Goal: Information Seeking & Learning: Check status

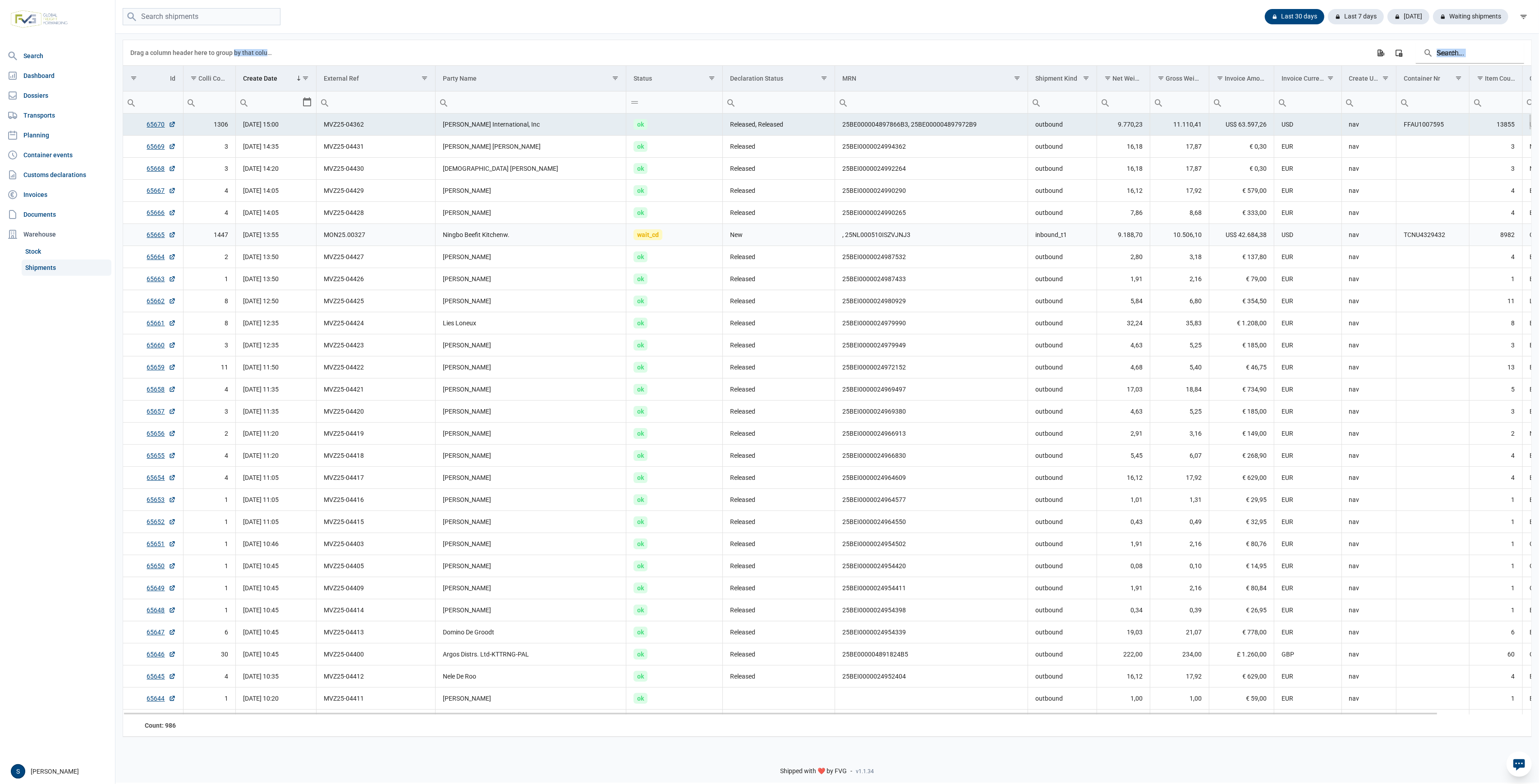
click at [692, 228] on td "wait_cd" at bounding box center [675, 235] width 97 height 22
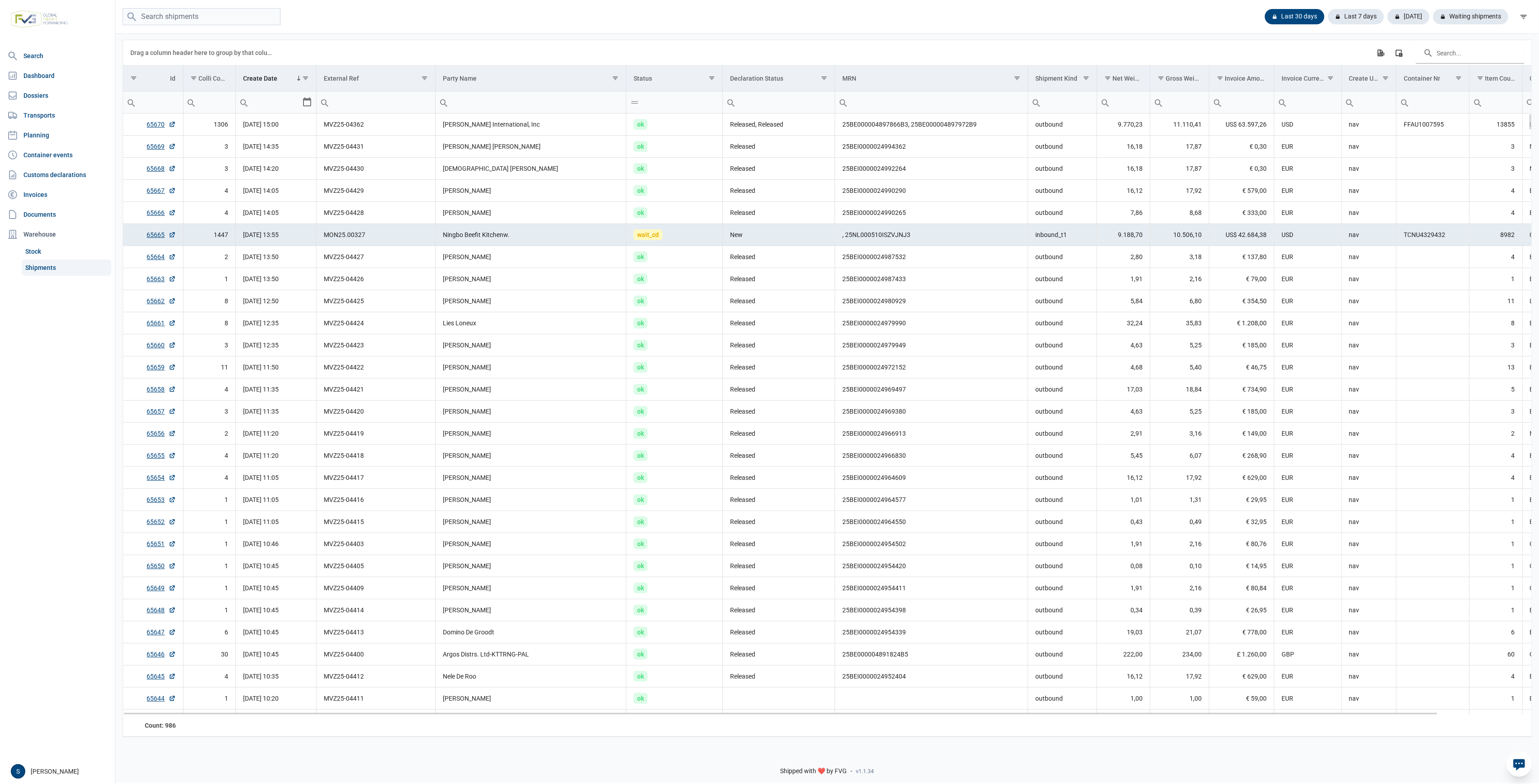
click at [271, 241] on td "[DATE] 13:55" at bounding box center [276, 235] width 81 height 22
drag, startPoint x: 414, startPoint y: 241, endPoint x: 552, endPoint y: 247, distance: 138.1
click at [555, 233] on td "Ningbo Beefit Kitchenw." at bounding box center [531, 235] width 191 height 22
drag, startPoint x: 826, startPoint y: 230, endPoint x: 742, endPoint y: 227, distance: 84.1
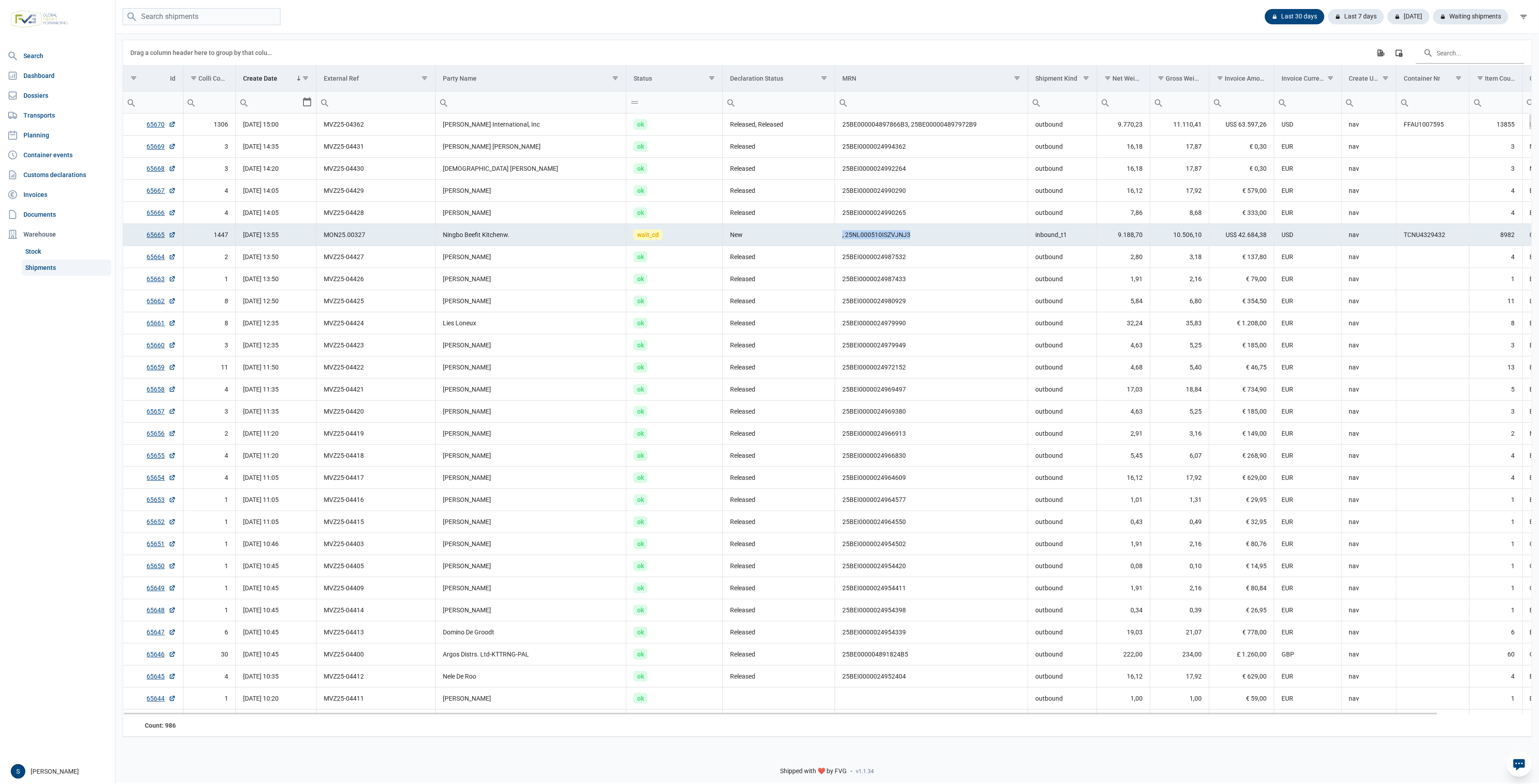
click at [746, 227] on tr "65665 1447 22-08-2025 13:55 MON25.00327 Ningbo Beefit Kitchenw. wait_cd New , 2…" at bounding box center [878, 235] width 1509 height 22
drag, startPoint x: 559, startPoint y: 227, endPoint x: 936, endPoint y: 242, distance: 377.3
click at [936, 242] on tr "65665 1447 22-08-2025 13:55 MON25.00327 Ningbo Beefit Kitchenw. wait_cd New , 2…" at bounding box center [878, 235] width 1509 height 22
click at [941, 227] on td ", 25NL000510ISZVJNJ3" at bounding box center [931, 235] width 193 height 22
drag, startPoint x: 203, startPoint y: 229, endPoint x: 942, endPoint y: 229, distance: 739.0
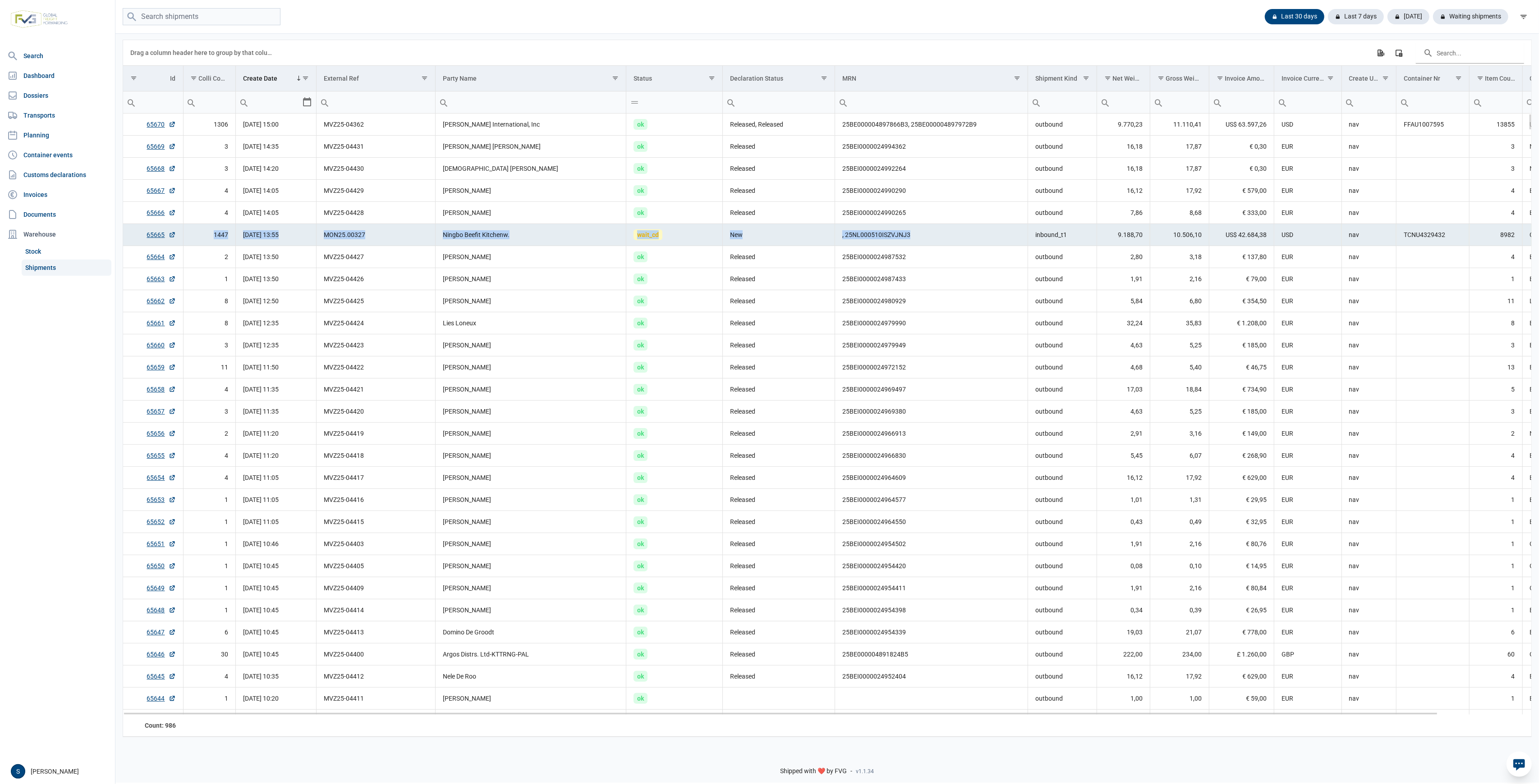
click at [942, 229] on tr "65665 1447 22-08-2025 13:55 MON25.00327 Ningbo Beefit Kitchenw. wait_cd New , 2…" at bounding box center [878, 235] width 1509 height 22
click at [936, 225] on td ", 25NL000510ISZVJNJ3" at bounding box center [931, 235] width 193 height 22
drag, startPoint x: 906, startPoint y: 232, endPoint x: 630, endPoint y: 210, distance: 276.9
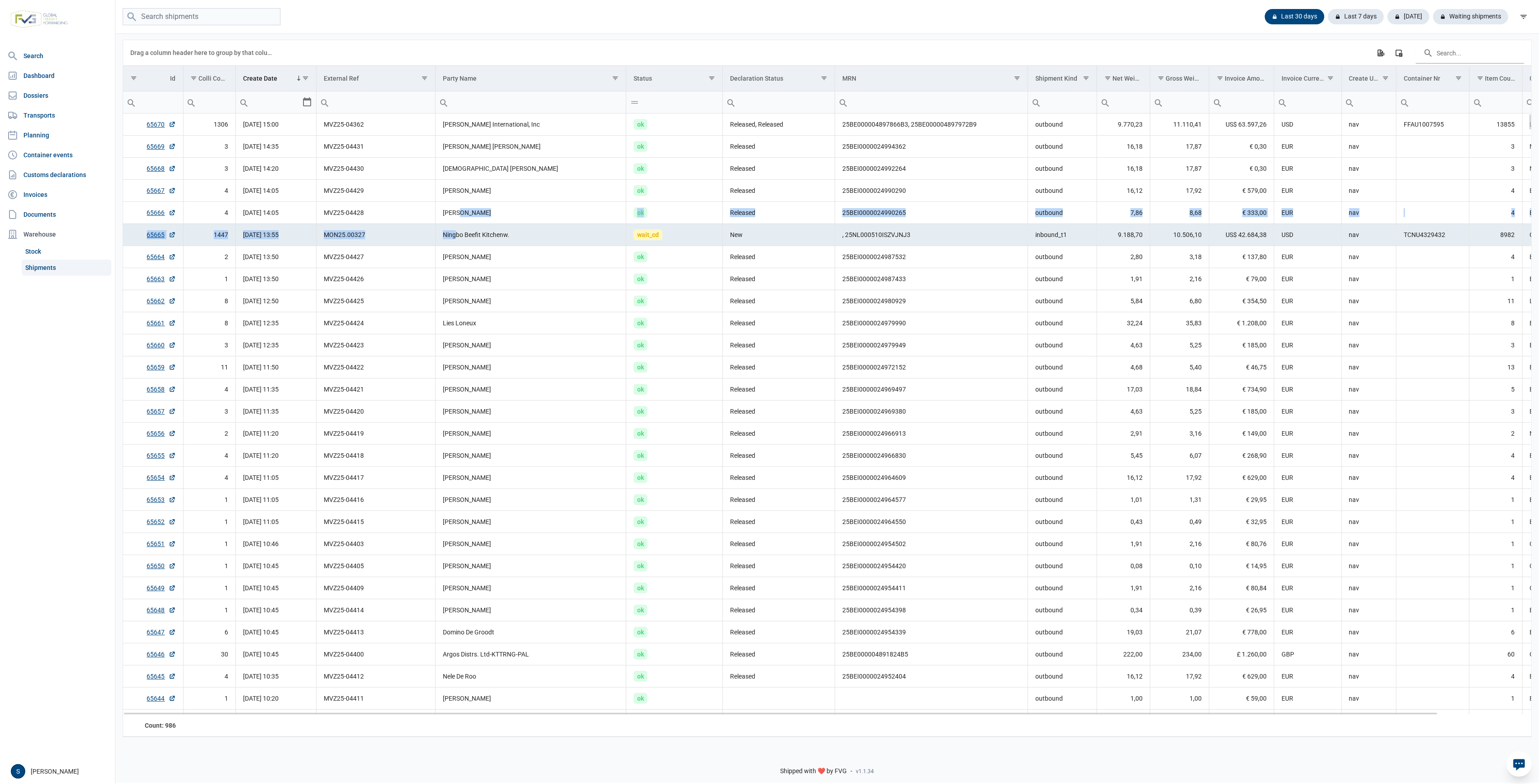
click at [406, 226] on td "MON25.00327" at bounding box center [376, 235] width 119 height 22
click at [898, 232] on td ", 25NL000510ISZVJNJ3" at bounding box center [931, 235] width 193 height 22
drag, startPoint x: 1446, startPoint y: 20, endPoint x: 1435, endPoint y: 23, distance: 11.4
click at [1446, 20] on div "Waiting shipments" at bounding box center [1467, 17] width 82 height 16
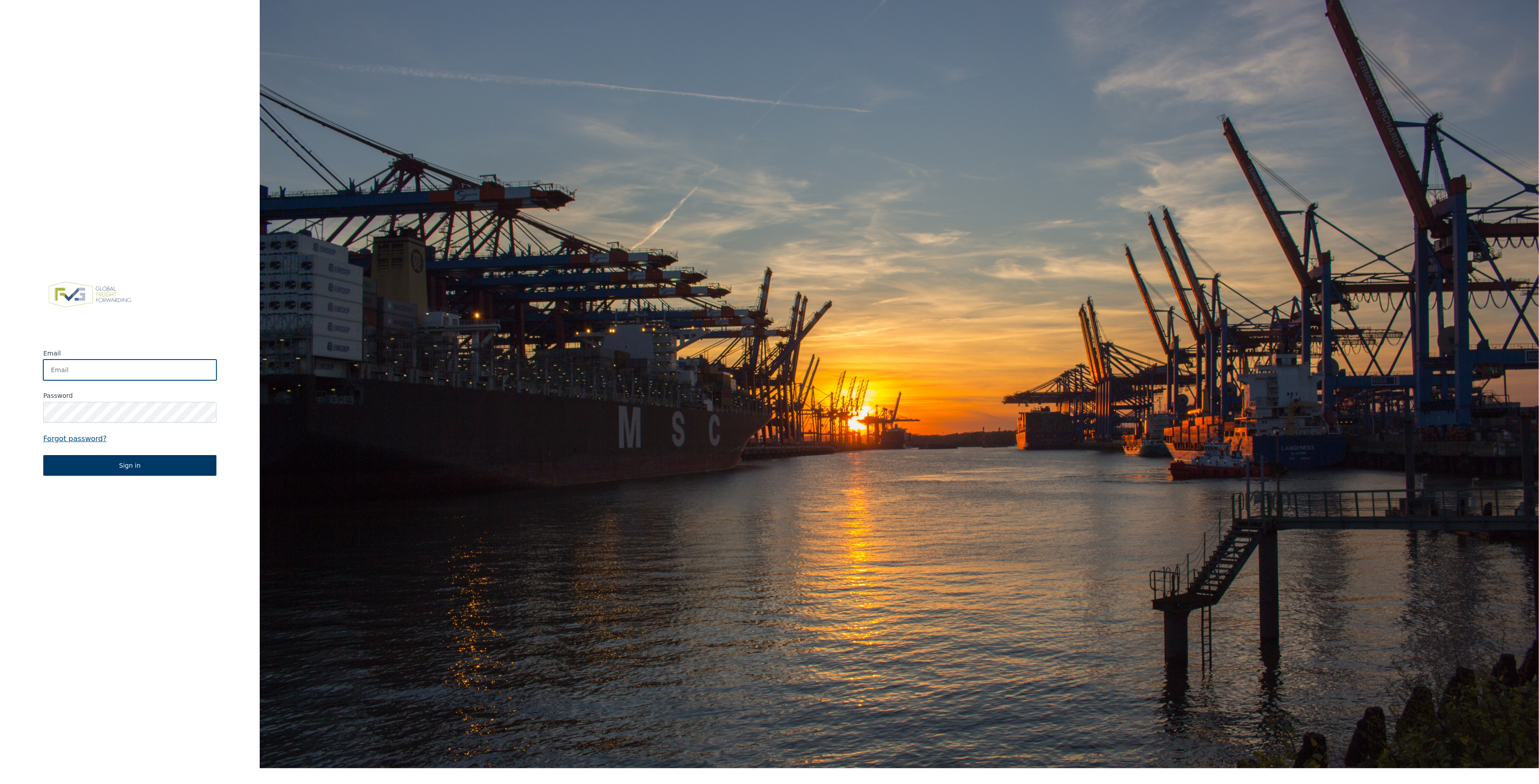
type input "[PERSON_NAME][EMAIL_ADDRESS][DOMAIN_NAME]"
click at [105, 461] on button "Sign in" at bounding box center [130, 465] width 173 height 21
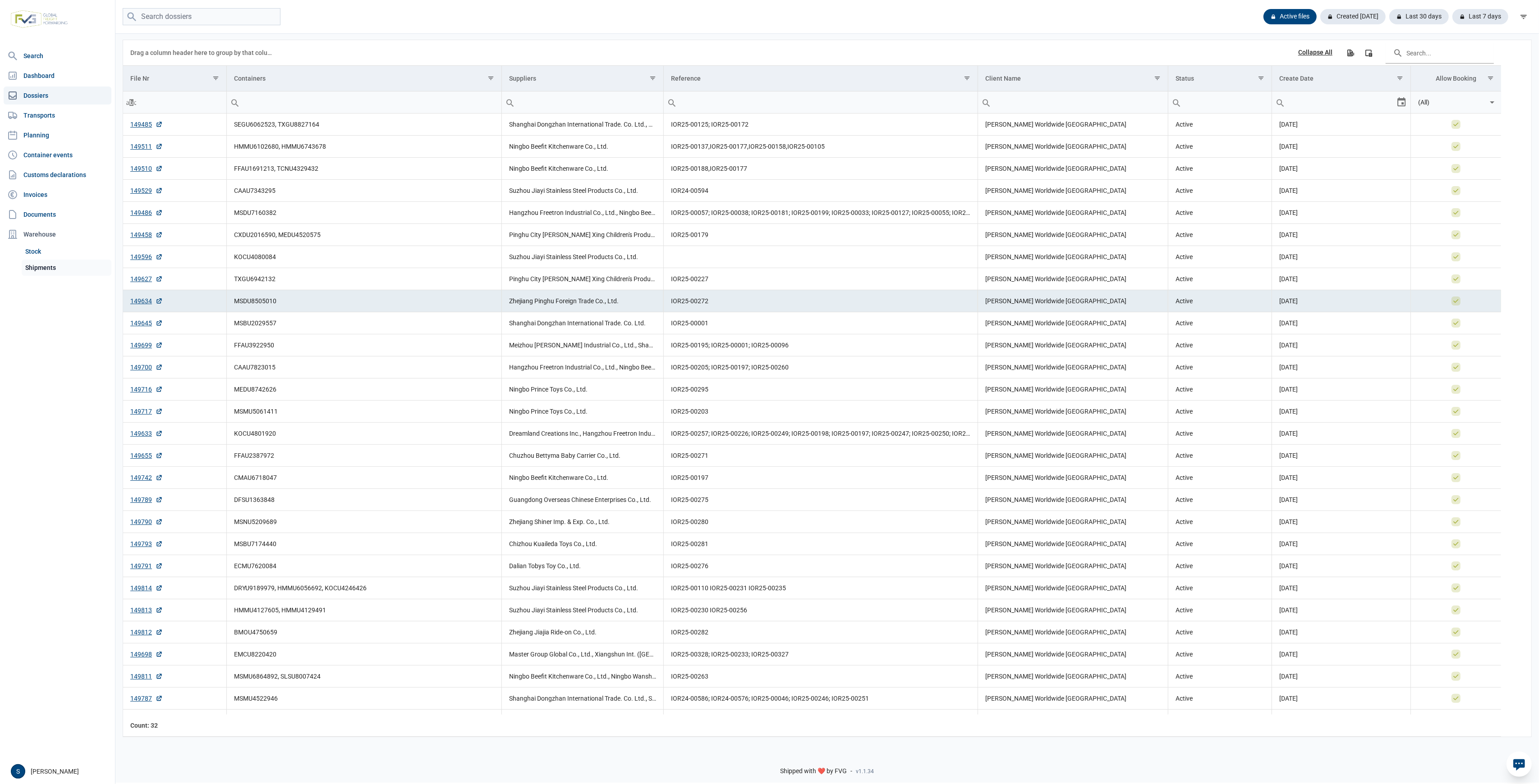
click at [71, 265] on link "Shipments" at bounding box center [66, 268] width 90 height 16
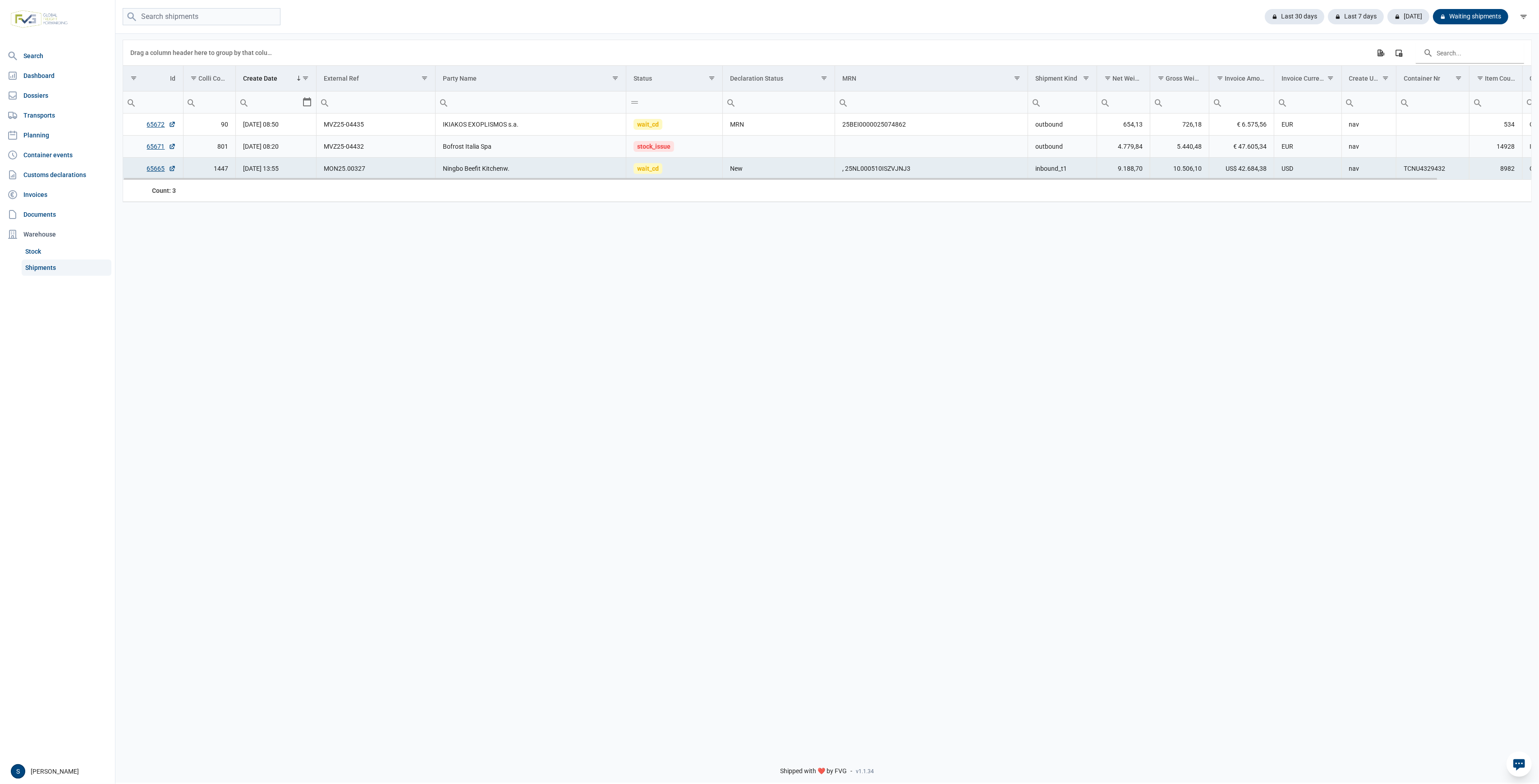
click at [675, 143] on td "stock_issue" at bounding box center [675, 146] width 97 height 22
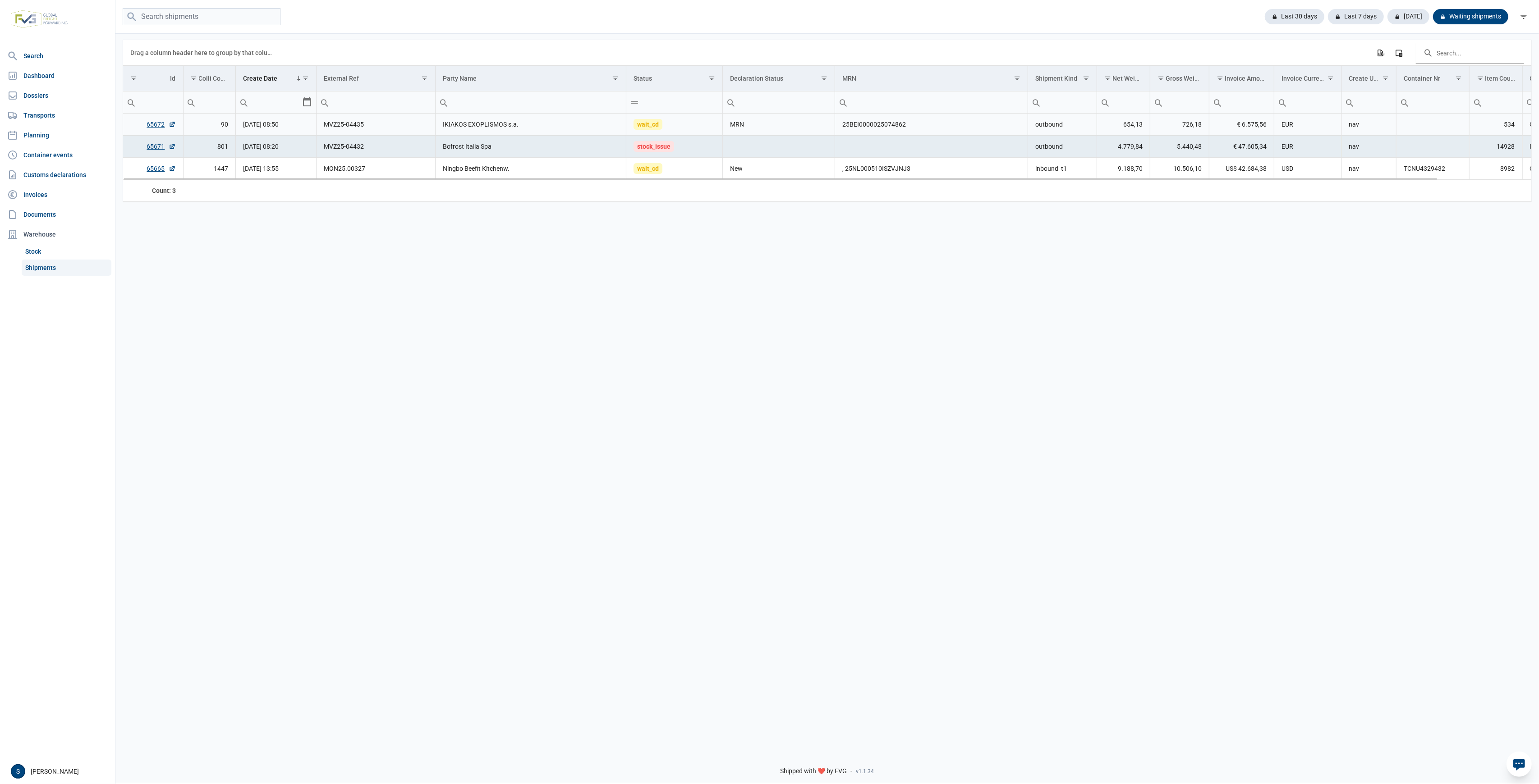
click at [473, 126] on td "IKIAKOS EXOPLISMOS s.a." at bounding box center [531, 124] width 191 height 22
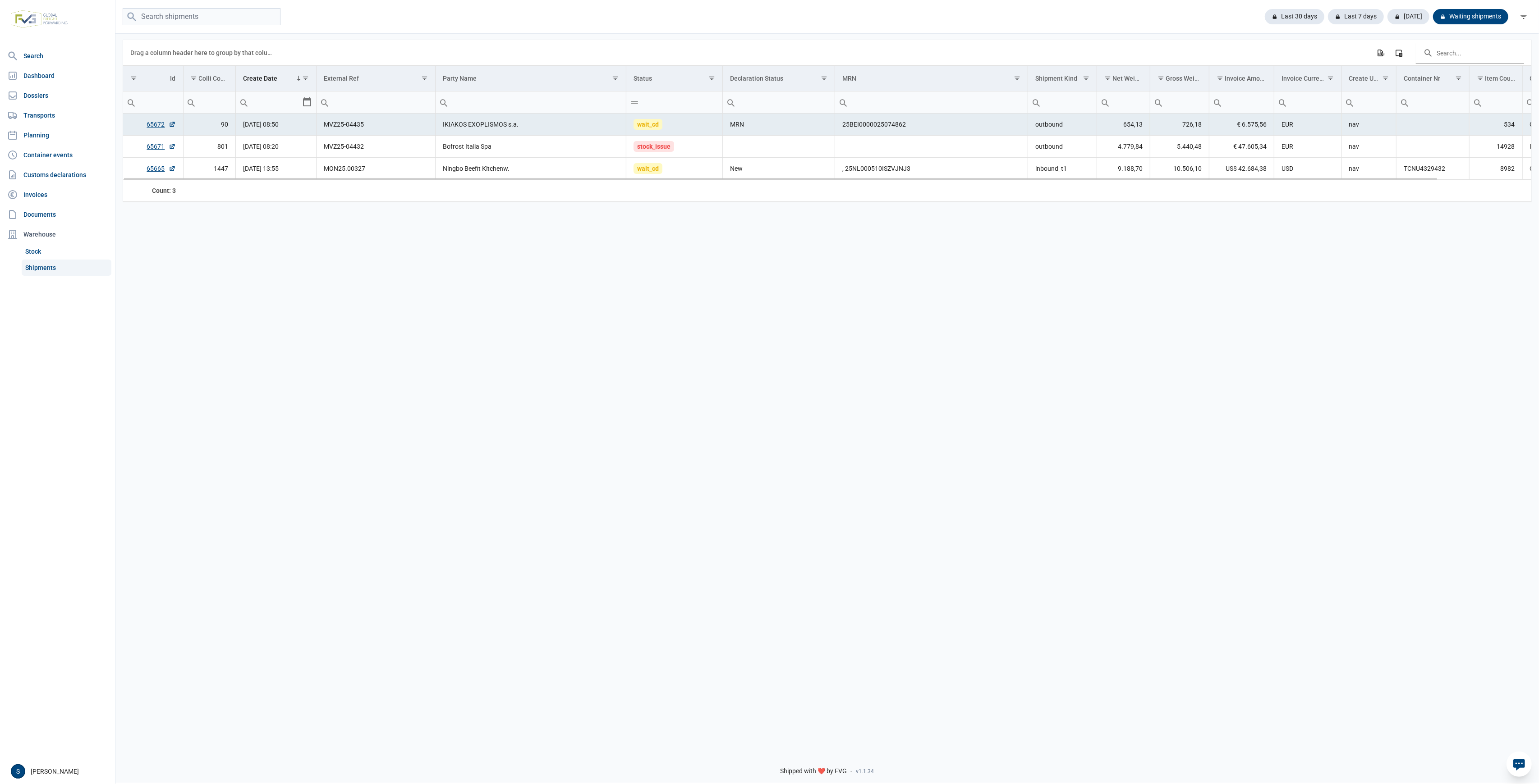
click at [510, 122] on td "IKIAKOS EXOPLISMOS s.a." at bounding box center [531, 124] width 191 height 22
click at [711, 327] on div "Data grid with 3 rows and 18 columns Drag a column header here to group by that…" at bounding box center [827, 388] width 1424 height 712
click at [439, 178] on div "Data grid with 3 rows and 18 columns" at bounding box center [780, 177] width 1315 height 6
click at [487, 153] on td "Bofrost Italia Spa" at bounding box center [531, 146] width 191 height 22
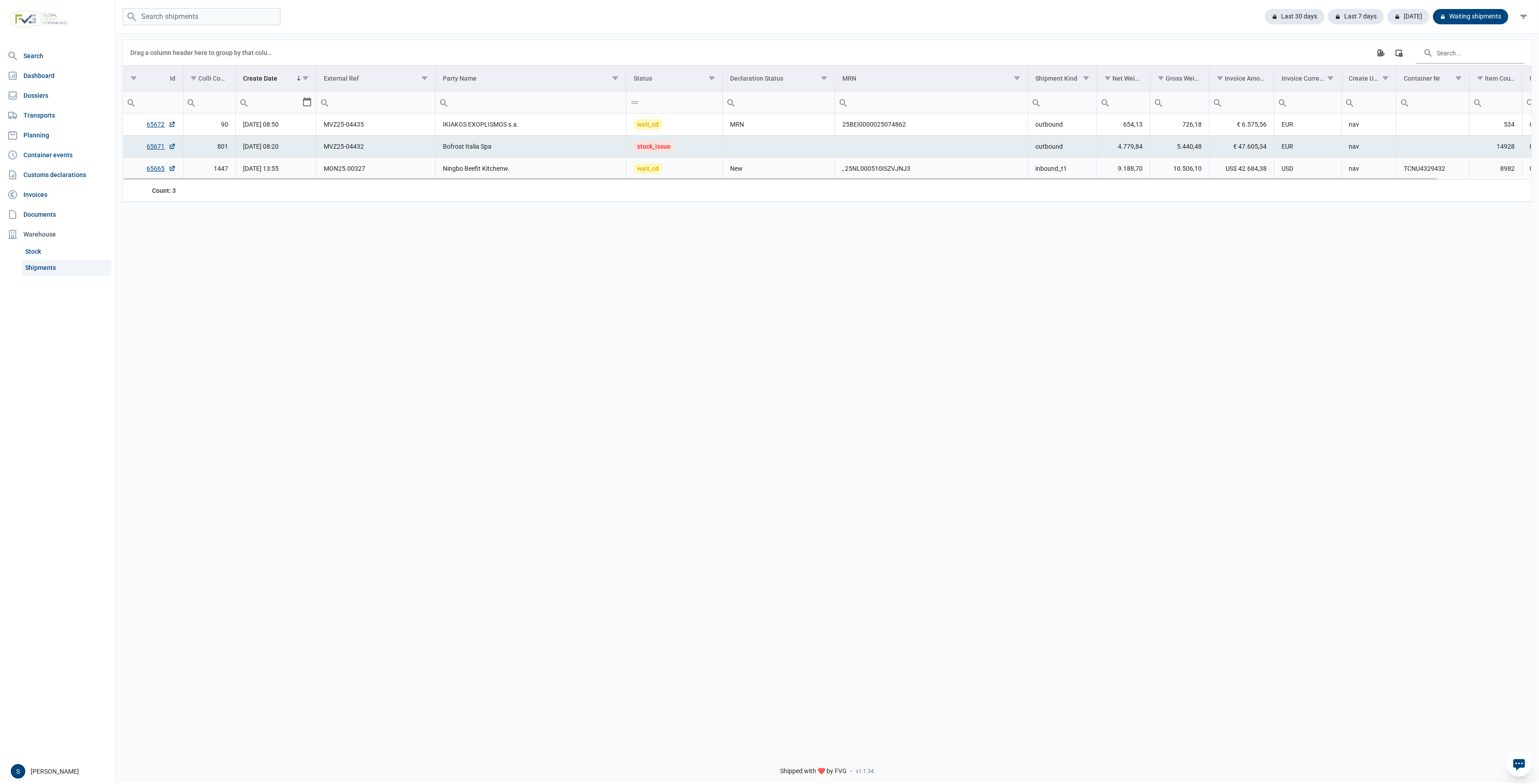
click at [473, 161] on td "Ningbo Beefit Kitchenw." at bounding box center [531, 168] width 191 height 22
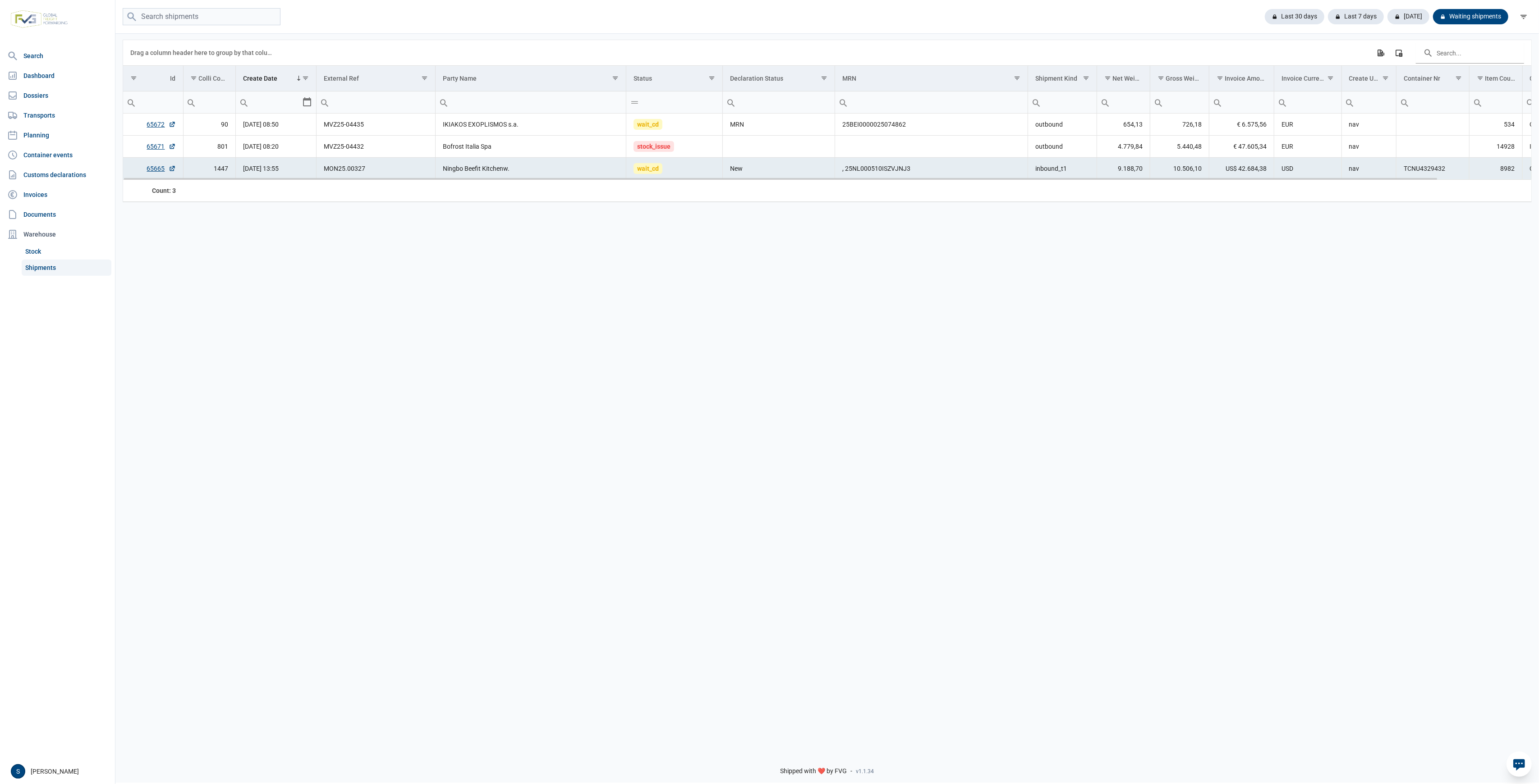
click at [1328, 162] on td "USD" at bounding box center [1308, 168] width 68 height 22
click at [771, 128] on td "MRN" at bounding box center [779, 124] width 112 height 22
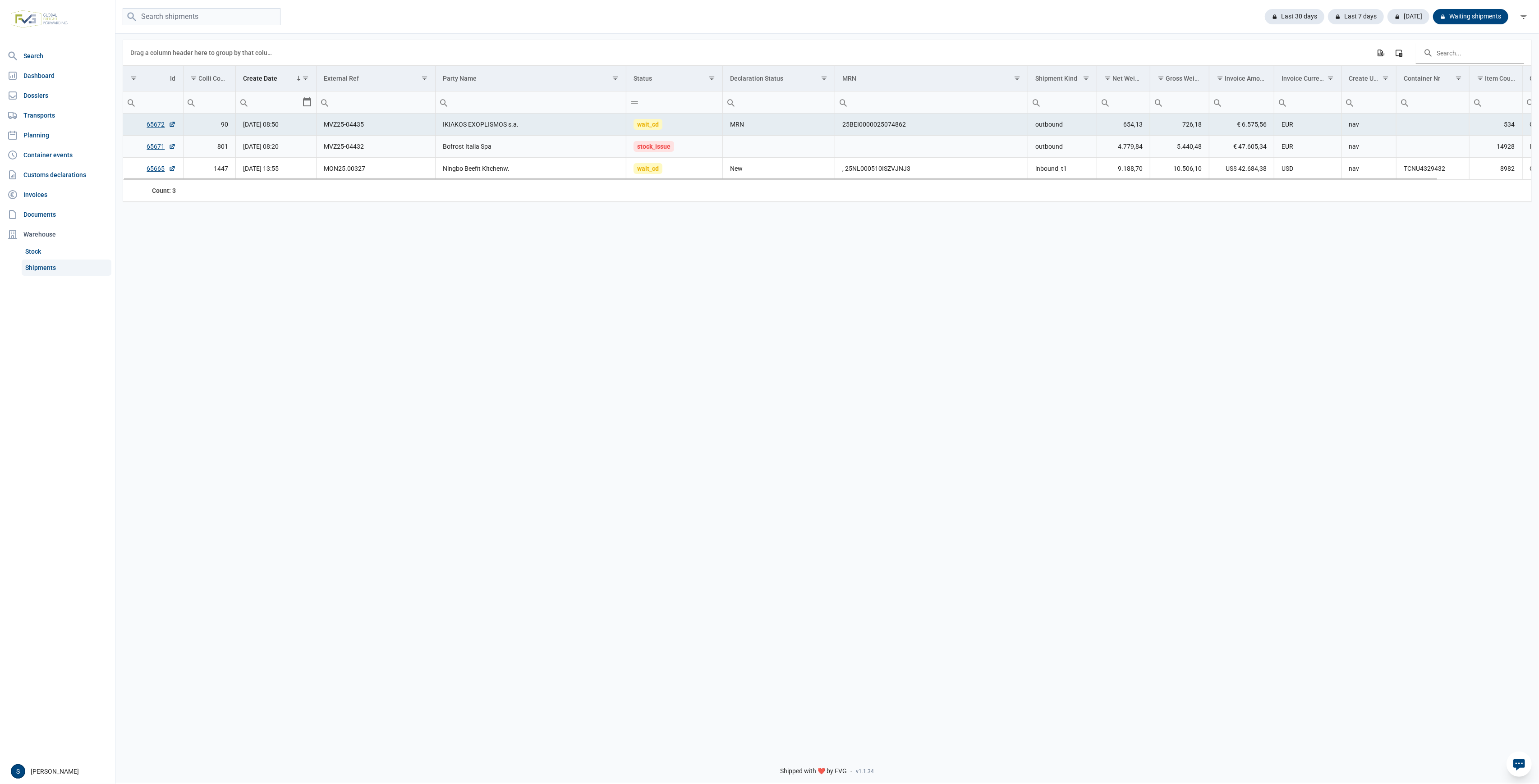
click at [234, 156] on td "801" at bounding box center [209, 146] width 53 height 22
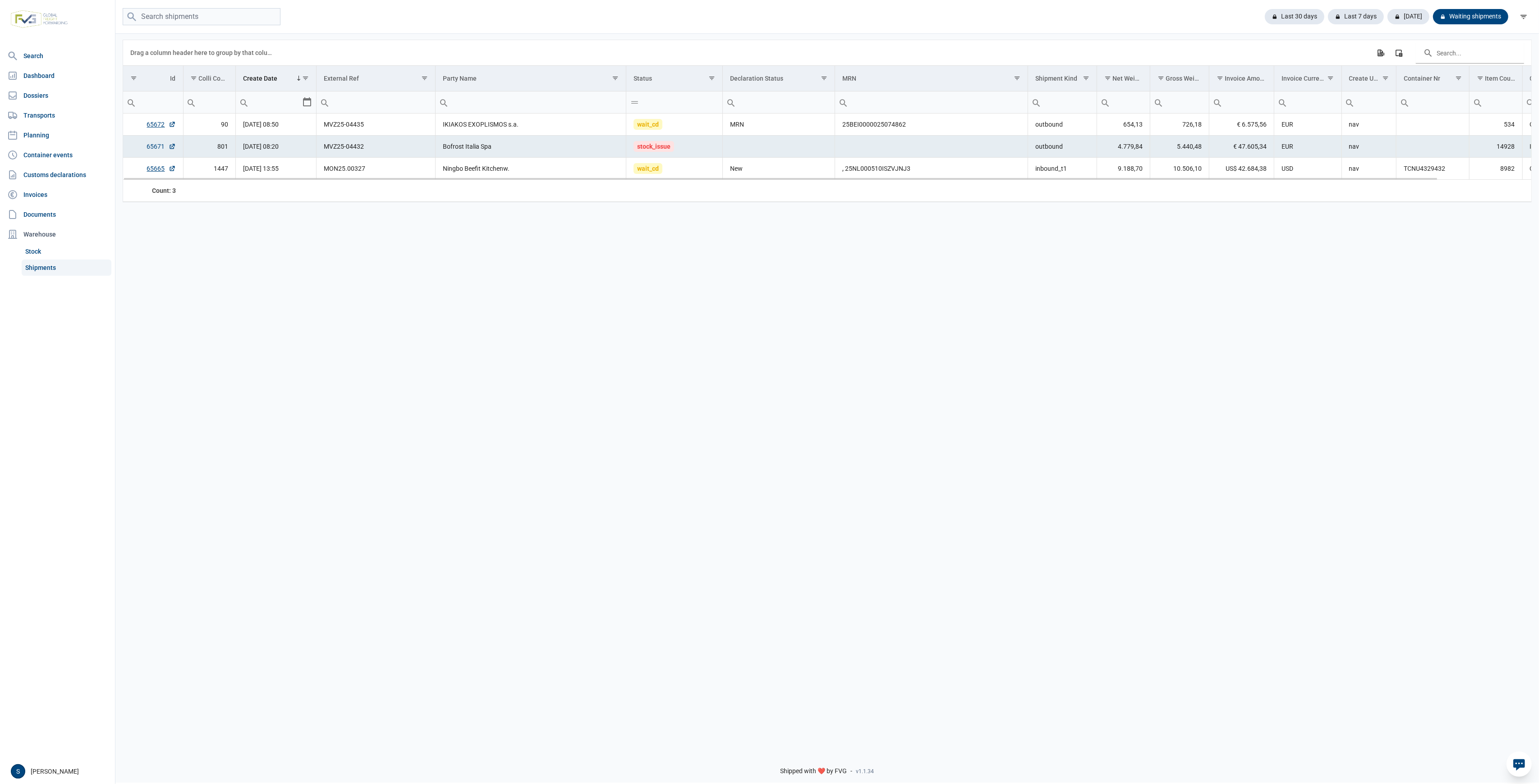
click at [147, 146] on link "65671" at bounding box center [161, 146] width 29 height 9
click at [146, 143] on td "65671" at bounding box center [153, 146] width 60 height 22
click at [149, 144] on link "65671" at bounding box center [161, 146] width 29 height 9
click at [148, 172] on link "65665" at bounding box center [161, 168] width 29 height 9
click at [1310, 9] on div "Last 30 days" at bounding box center [1291, 17] width 67 height 16
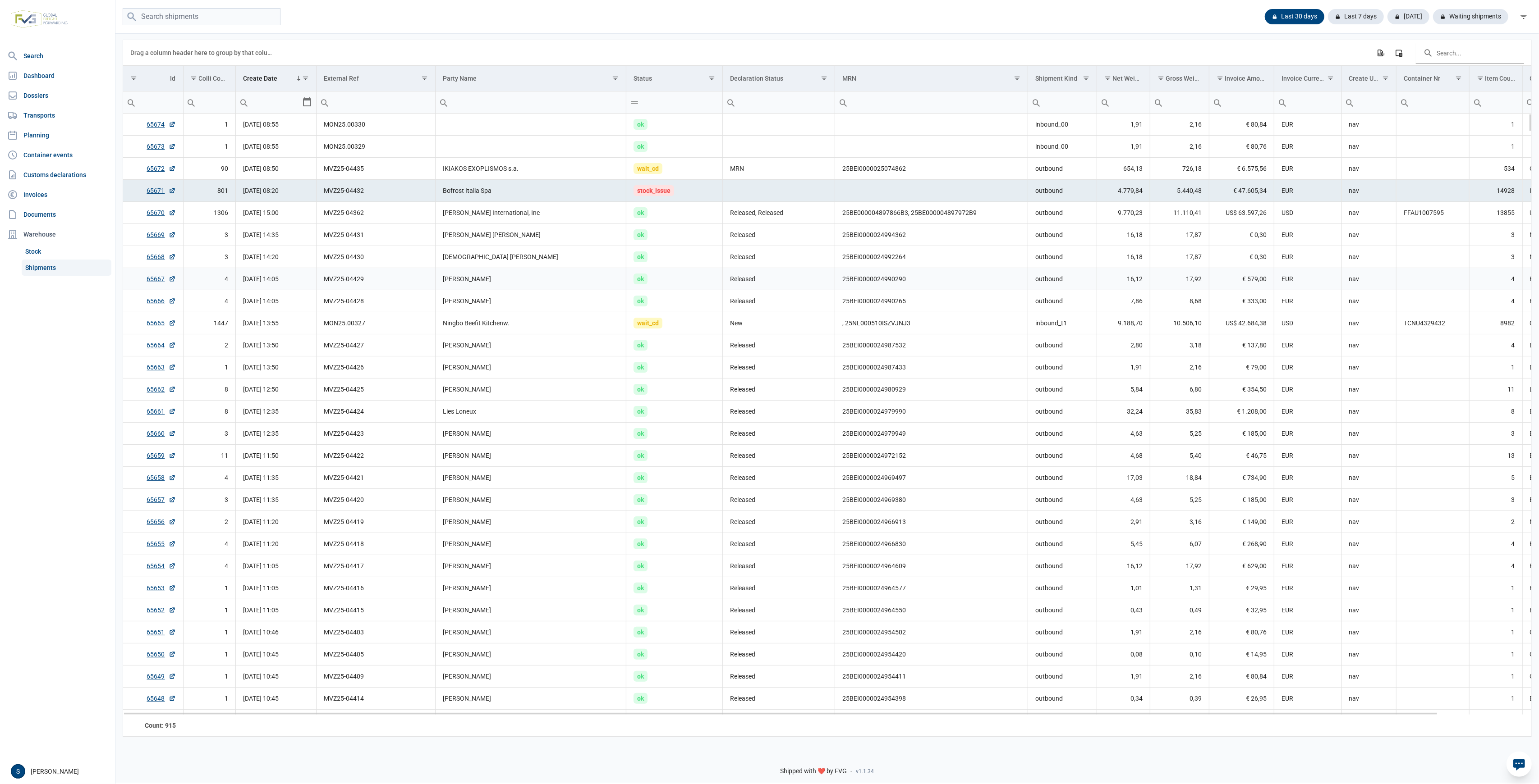
click at [575, 285] on td "[PERSON_NAME]" at bounding box center [531, 279] width 191 height 22
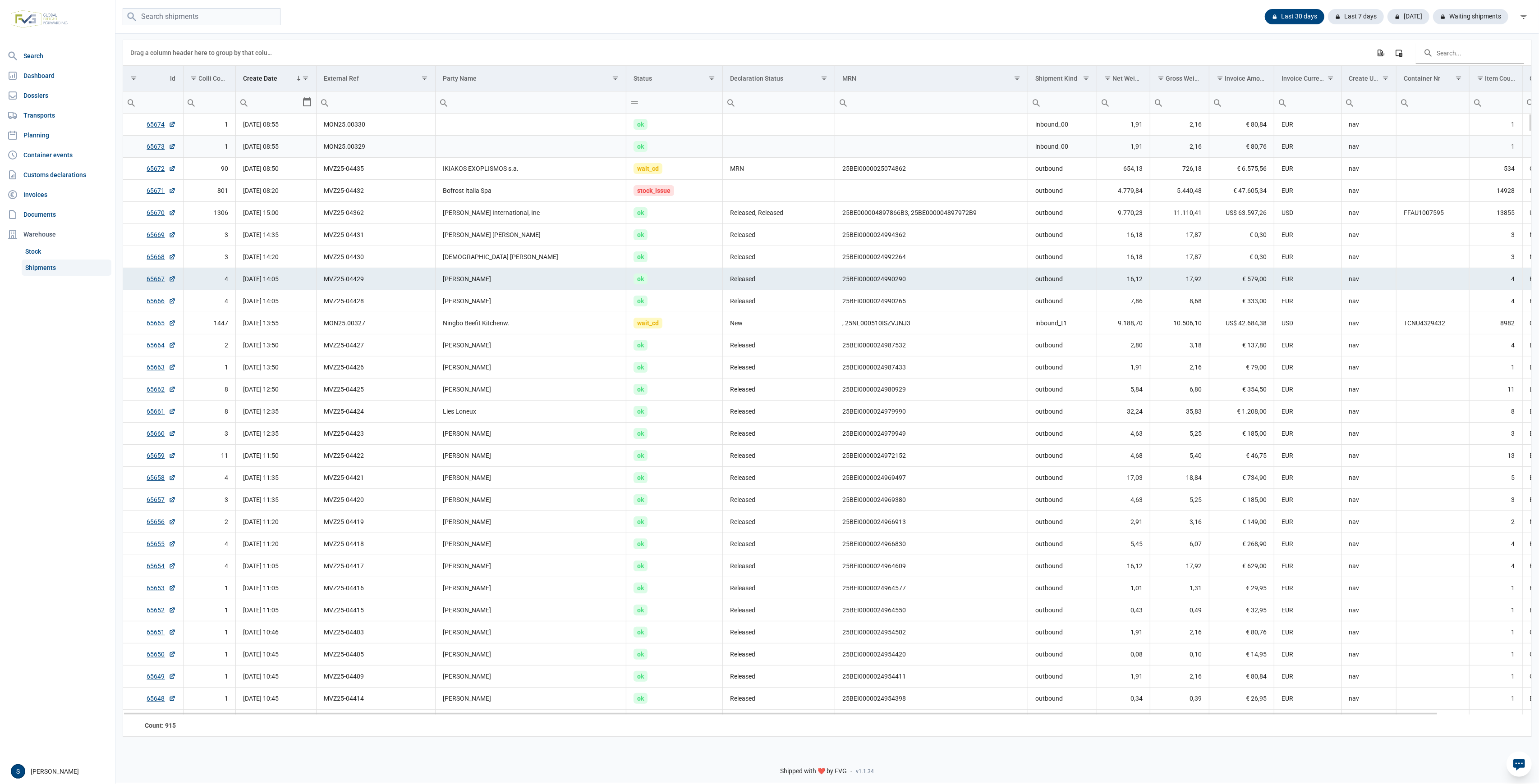
click at [788, 139] on td "Data grid with 915 rows and 18 columns" at bounding box center [779, 146] width 112 height 22
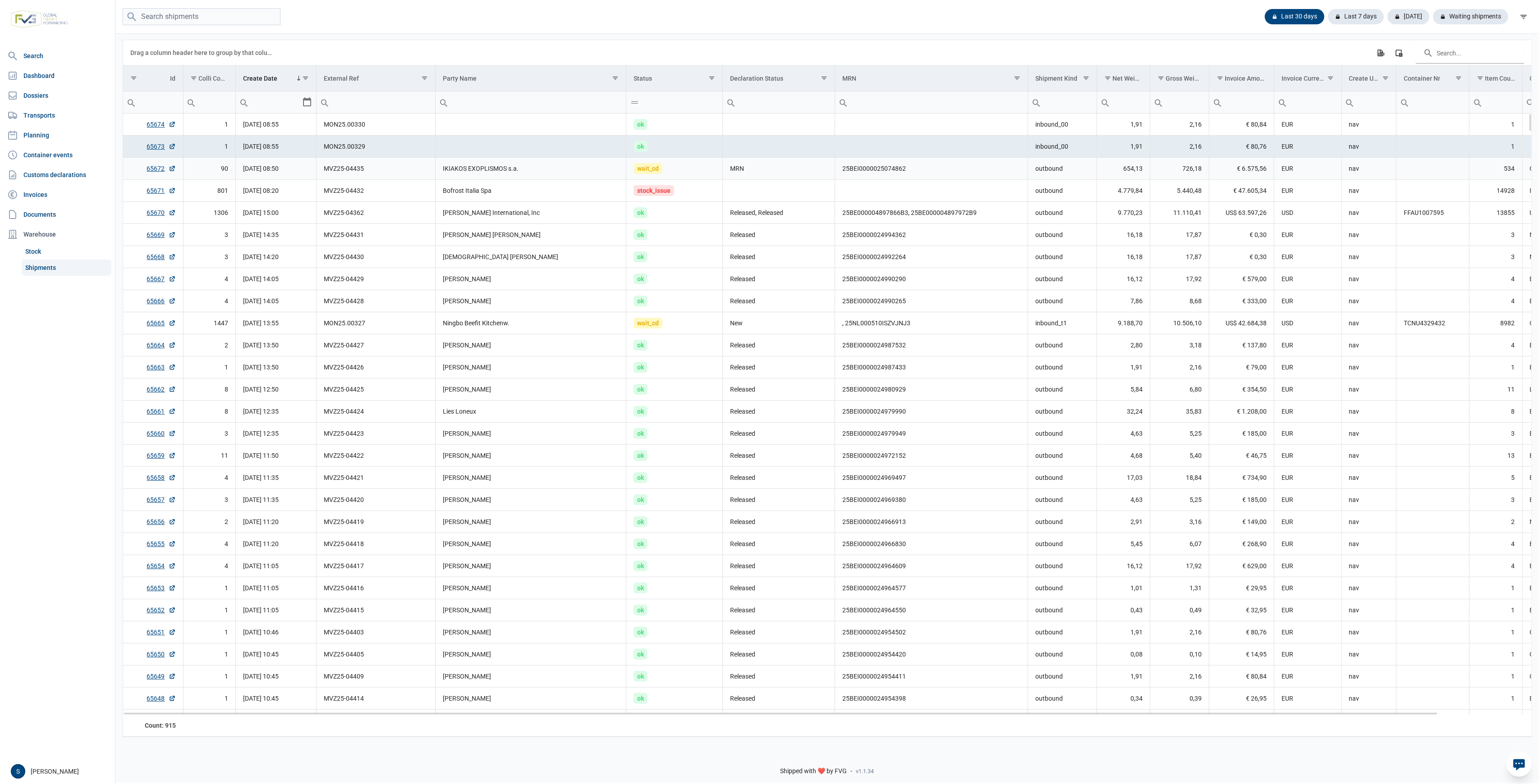
click at [720, 176] on td "wait_cd" at bounding box center [675, 168] width 97 height 22
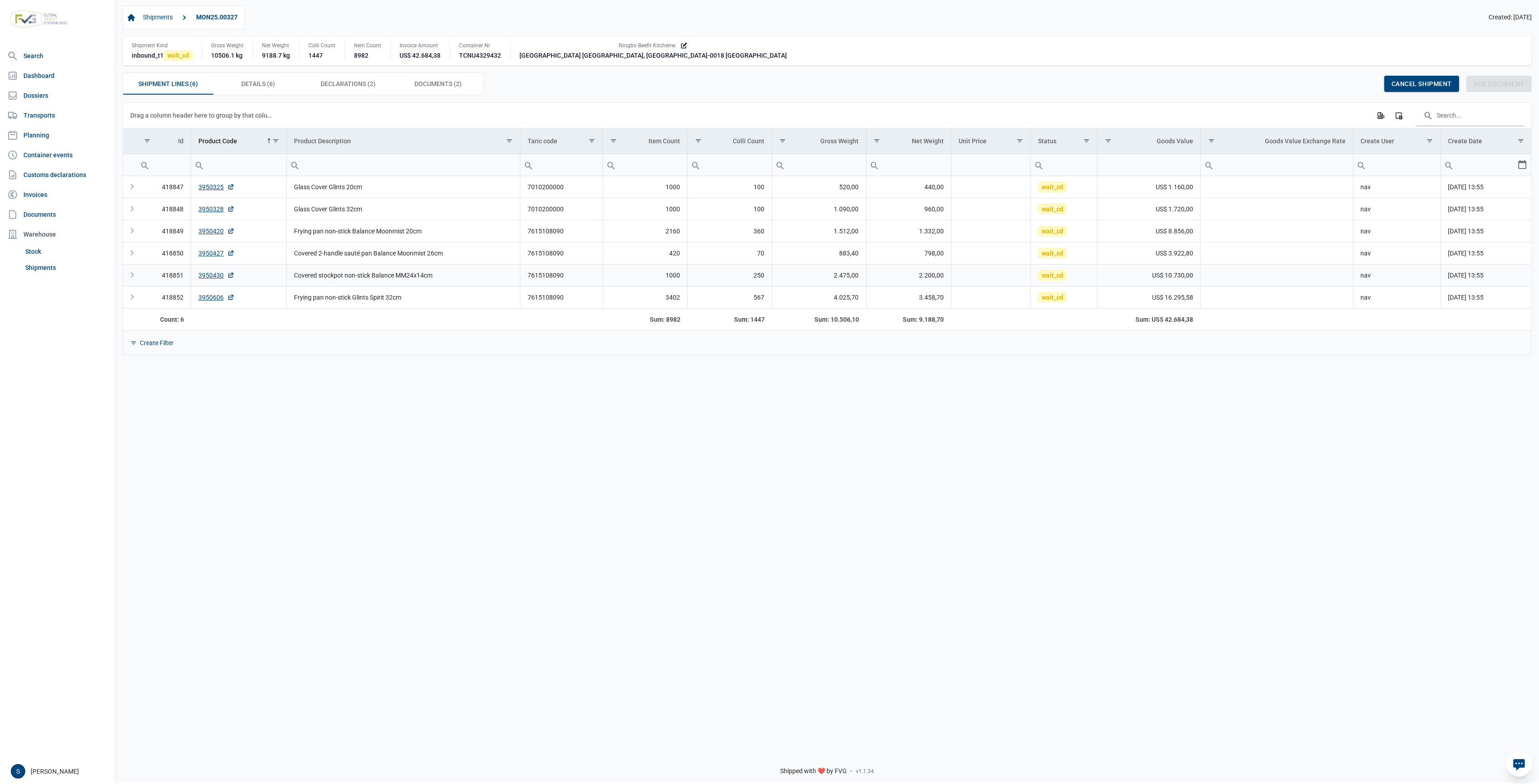
click at [466, 276] on td "Covered stockpot non-stick Balance MM24x14cm" at bounding box center [403, 275] width 234 height 22
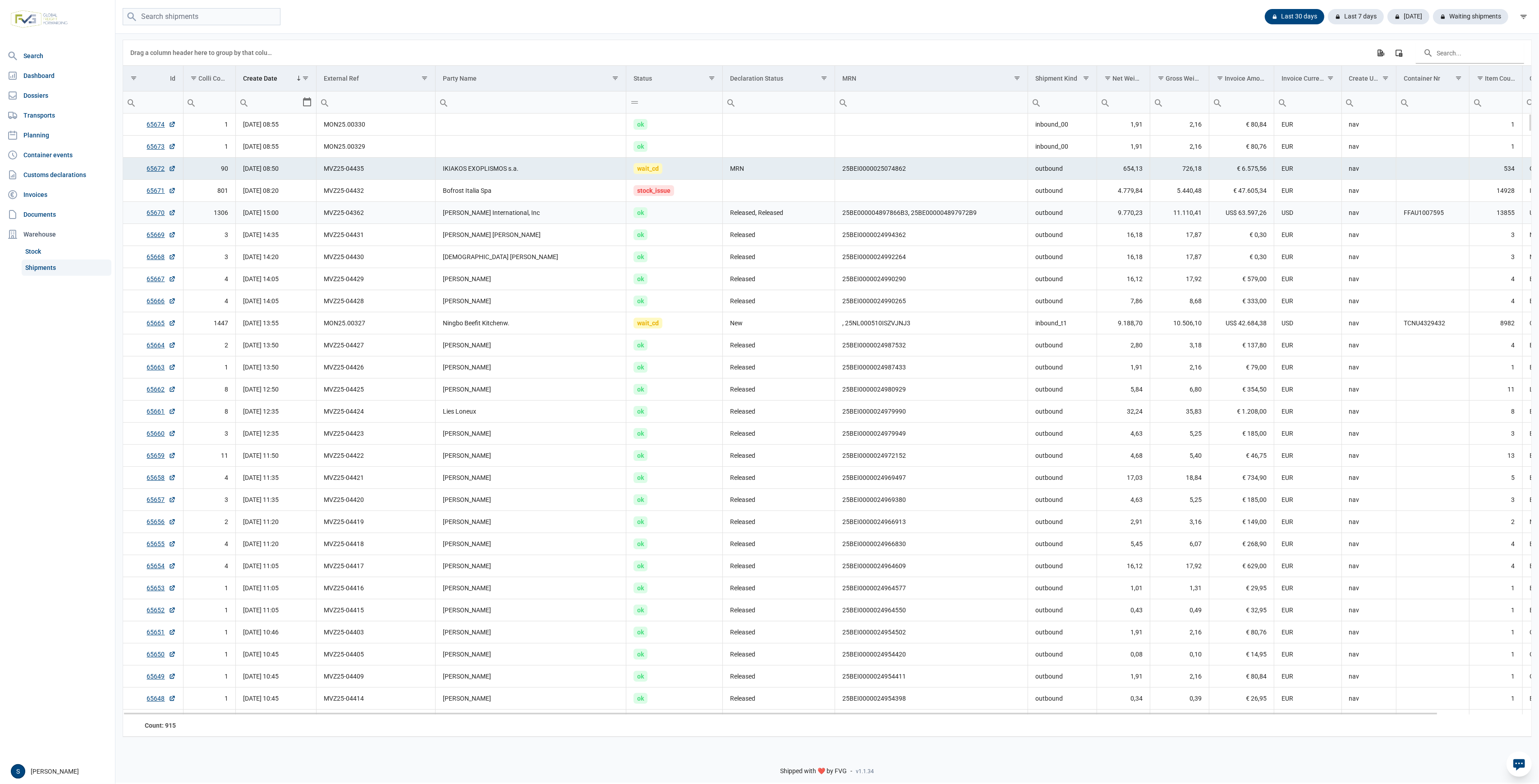
click at [721, 218] on td "ok" at bounding box center [675, 213] width 97 height 22
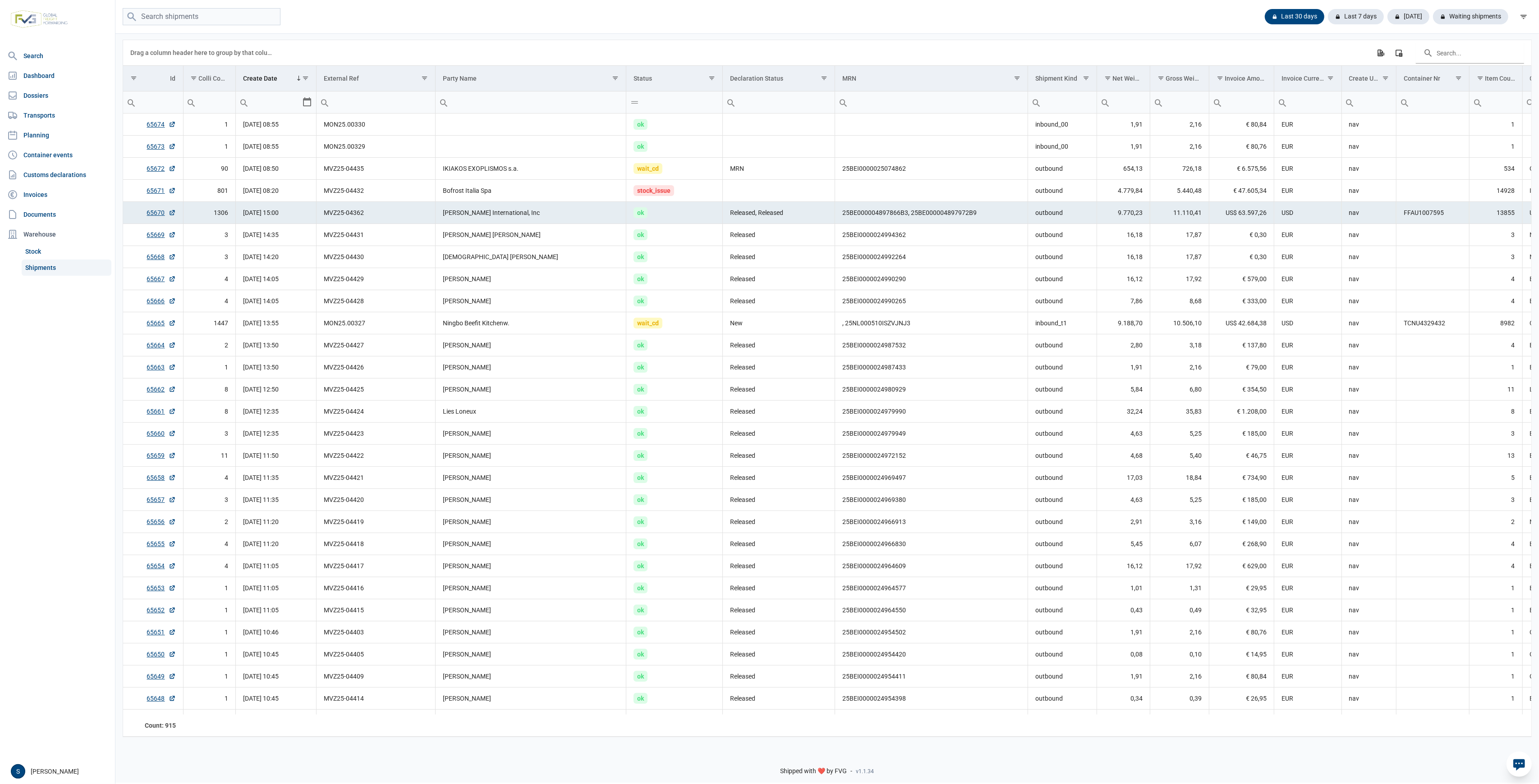
click at [1469, 32] on div "Last 30 days Last 7 days [DATE] Waiting shipments" at bounding box center [827, 17] width 1424 height 34
click at [1469, 11] on div "Waiting shipments" at bounding box center [1467, 17] width 82 height 16
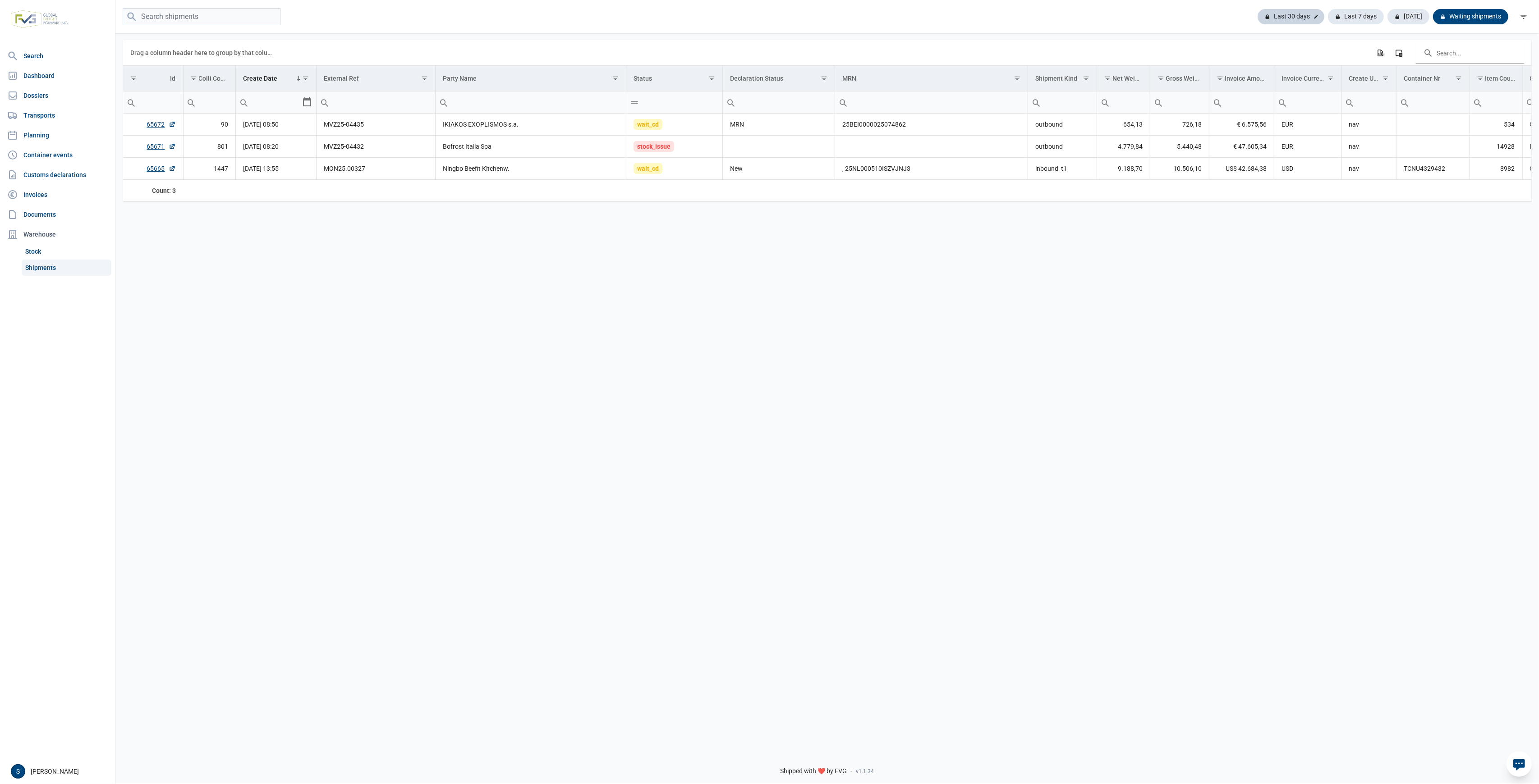
click at [1282, 13] on div "Last 30 days" at bounding box center [1291, 17] width 67 height 16
